Goal: Complete application form

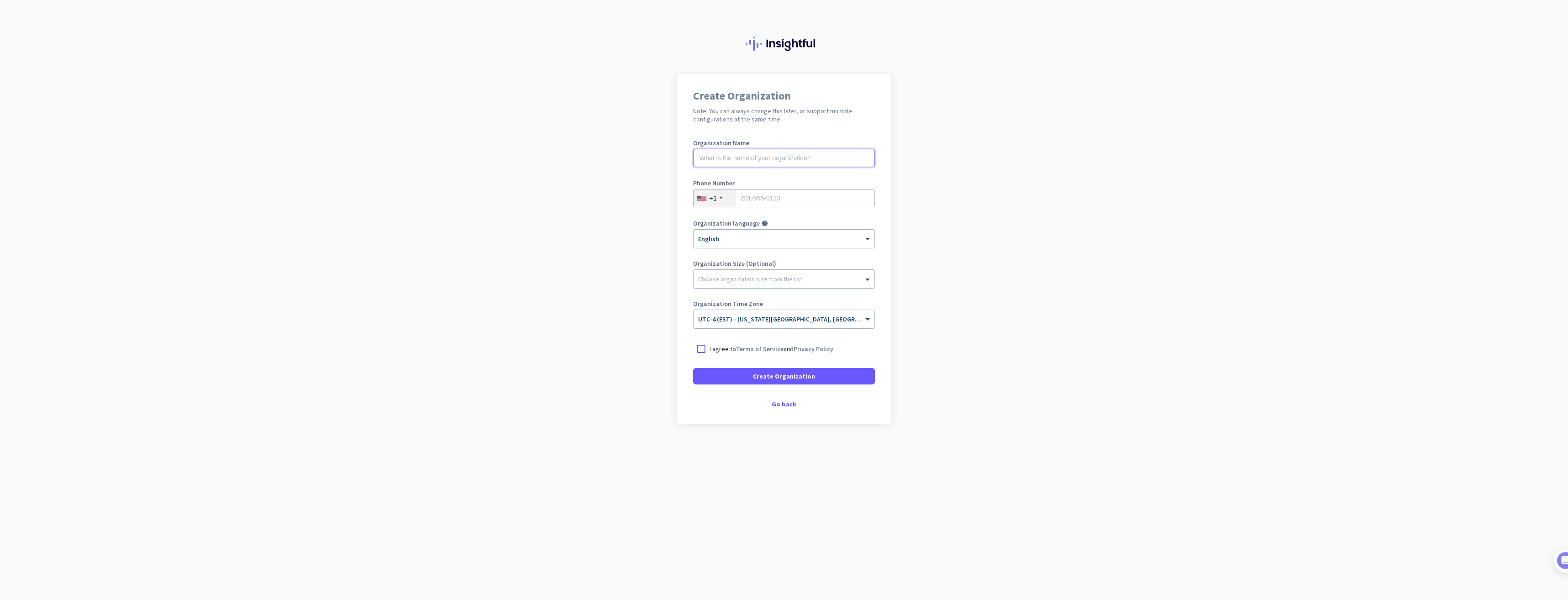
click at [778, 158] on input "text" at bounding box center [783, 158] width 182 height 18
type input "Mercor"
click at [776, 193] on input "tel" at bounding box center [783, 198] width 182 height 18
click at [778, 135] on div "Create Organization Note: You can always change this later, or support multiple…" at bounding box center [784, 249] width 215 height 350
click at [770, 196] on input "tel" at bounding box center [783, 198] width 182 height 18
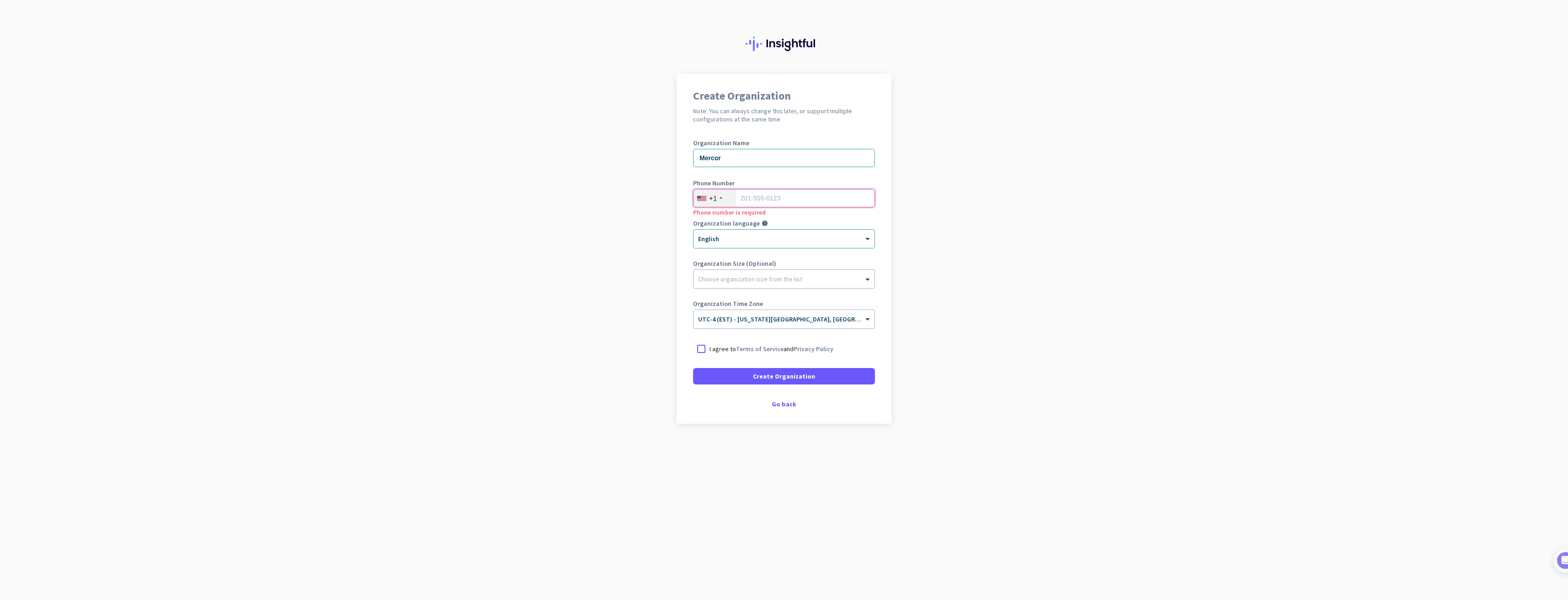
click at [762, 200] on input "tel" at bounding box center [783, 198] width 182 height 18
paste input "[PHONE_NUMBER]"
type input "[PHONE_NUMBER]"
click at [644, 266] on app-onboarding-organization "Create Organization Note: You can always change this later, or support multiple…" at bounding box center [784, 272] width 1568 height 395
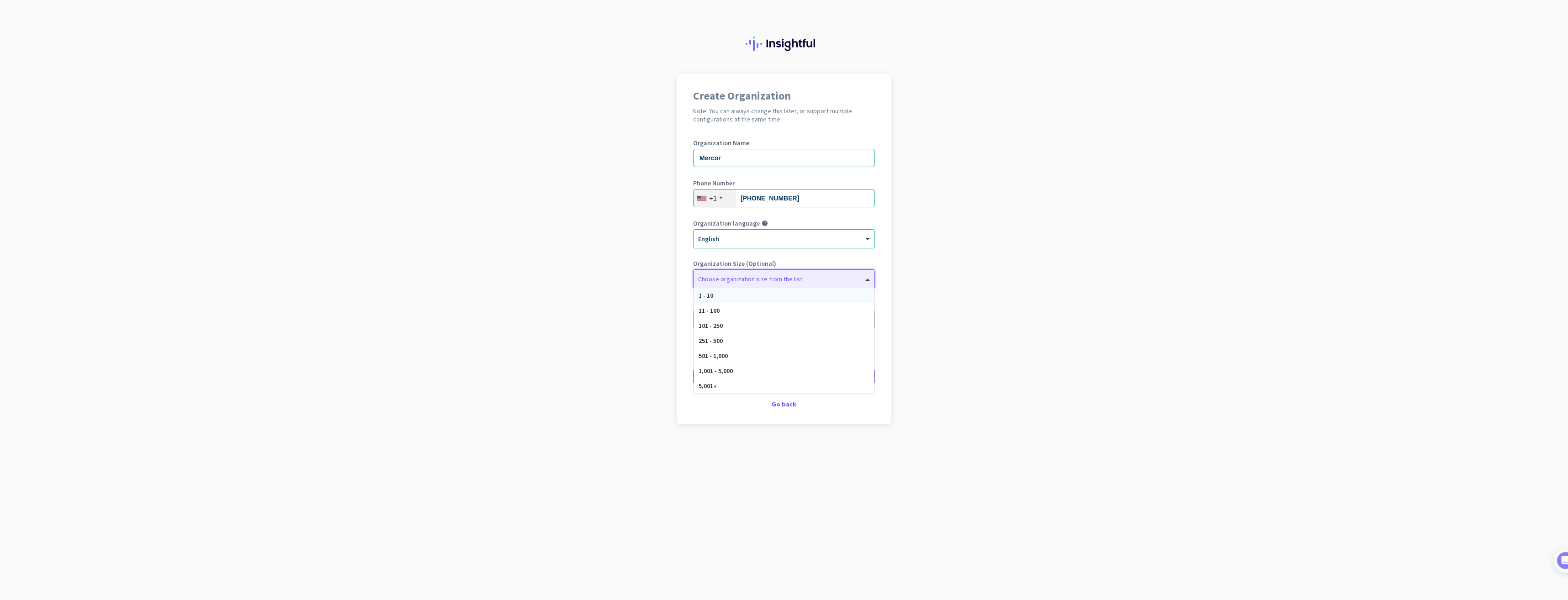
click at [716, 280] on div at bounding box center [784, 276] width 181 height 9
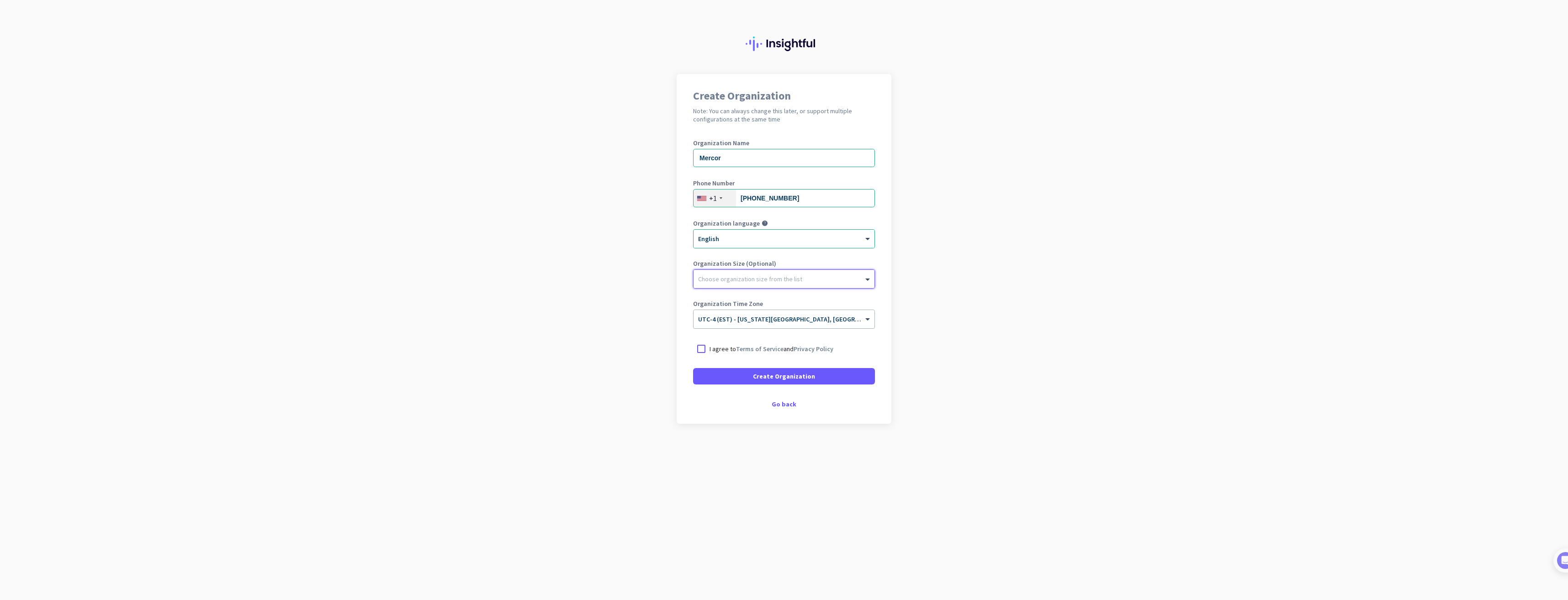
click at [716, 280] on div at bounding box center [784, 276] width 181 height 9
click at [1092, 288] on app-onboarding-organization "Create Organization Note: You can always change this later, or support multiple…" at bounding box center [784, 272] width 1568 height 395
click at [703, 349] on div at bounding box center [701, 348] width 16 height 16
click at [616, 220] on app-onboarding-organization "Create Organization Note: You can always change this later, or support multiple…" at bounding box center [784, 272] width 1568 height 395
click at [654, 146] on app-onboarding-organization "Create Organization Note: You can always change this later, or support multiple…" at bounding box center [784, 272] width 1568 height 395
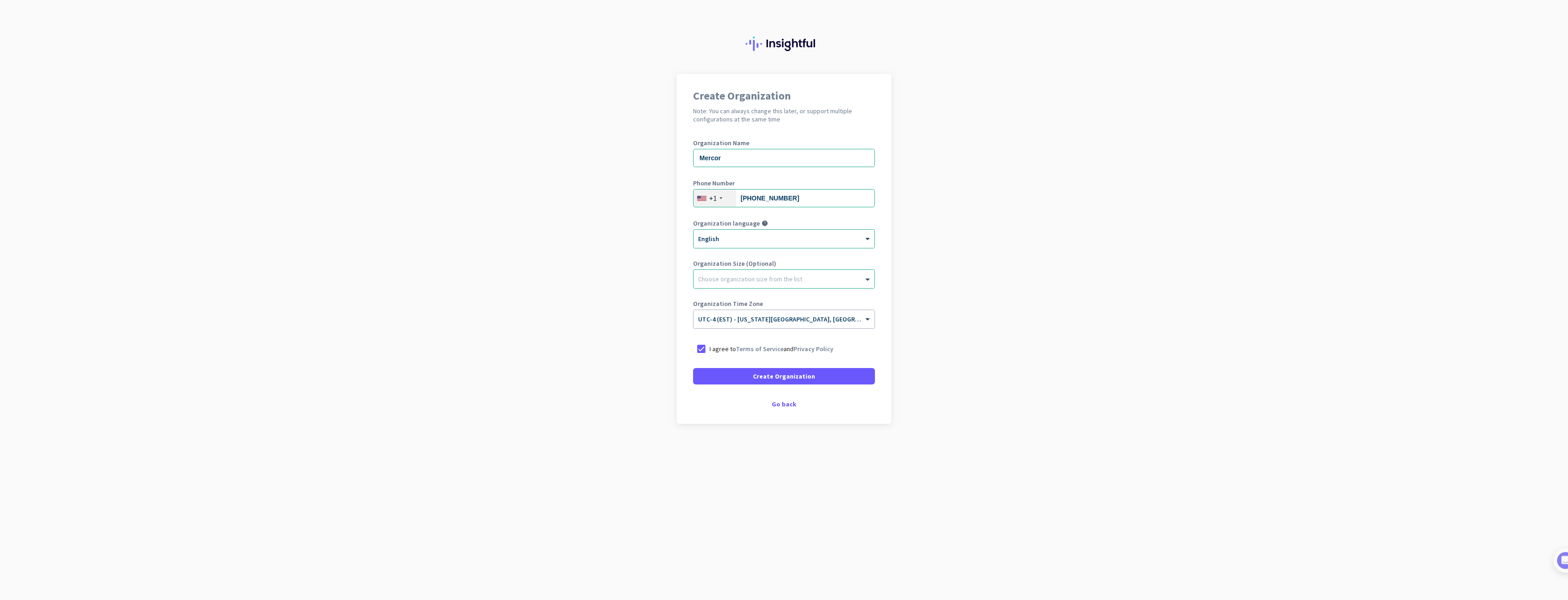
click at [654, 147] on app-onboarding-organization "Create Organization Note: You can always change this later, or support multiple…" at bounding box center [784, 272] width 1568 height 395
click at [701, 348] on div at bounding box center [701, 348] width 16 height 16
click at [785, 407] on div "Go back" at bounding box center [783, 404] width 182 height 6
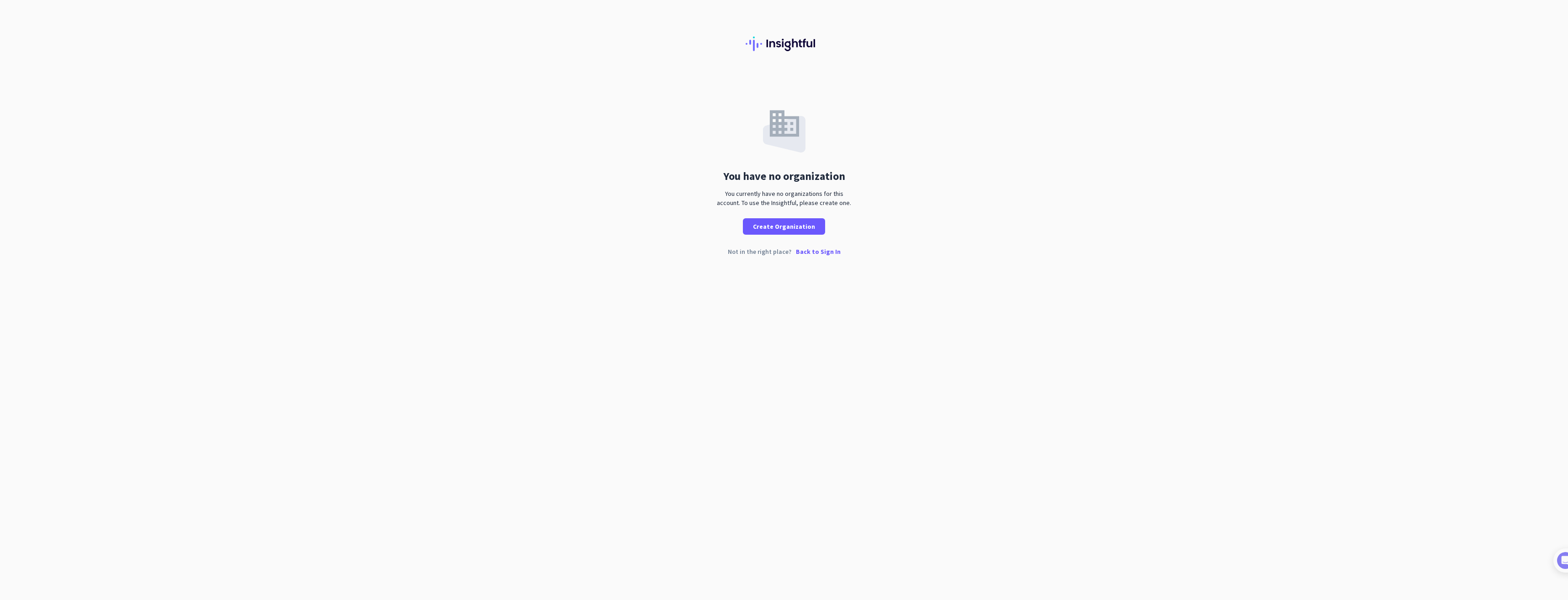
click at [816, 253] on p "Back to Sign In" at bounding box center [818, 251] width 45 height 6
